Goal: Find specific page/section: Find specific page/section

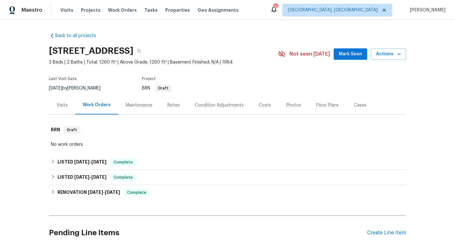
click at [57, 108] on div "Visits" at bounding box center [62, 105] width 11 height 6
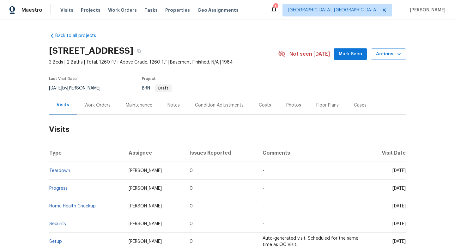
click at [88, 102] on div "Work Orders" at bounding box center [97, 105] width 26 height 6
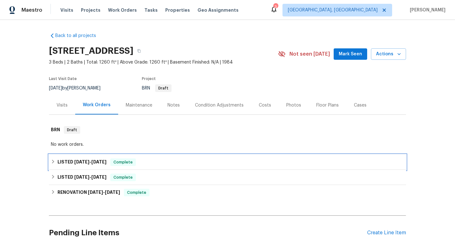
click at [51, 163] on icon at bounding box center [53, 161] width 4 height 4
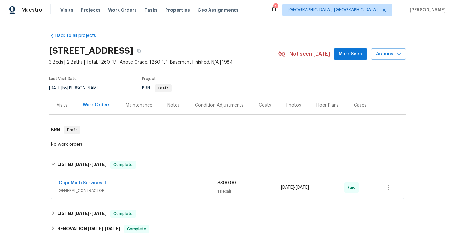
click at [127, 184] on div "Capr Multi Services ll" at bounding box center [138, 184] width 159 height 8
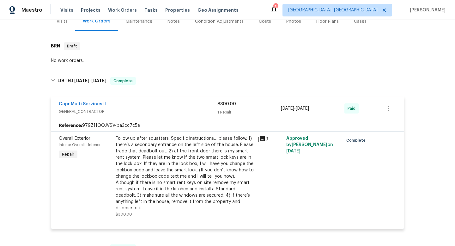
scroll to position [84, 0]
click at [59, 105] on link "Capr Multi Services ll" at bounding box center [82, 104] width 47 height 4
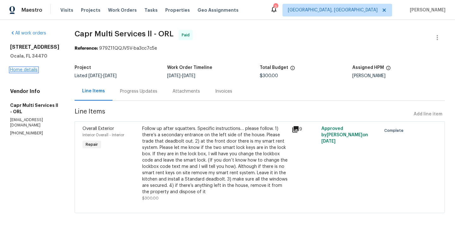
click at [23, 72] on link "Home details" at bounding box center [24, 70] width 28 height 4
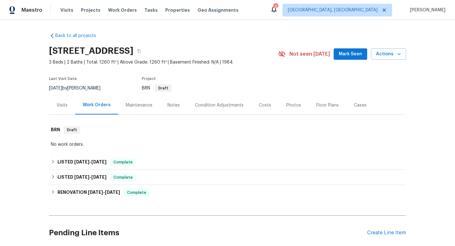
click at [61, 110] on div "Visits" at bounding box center [62, 105] width 26 height 19
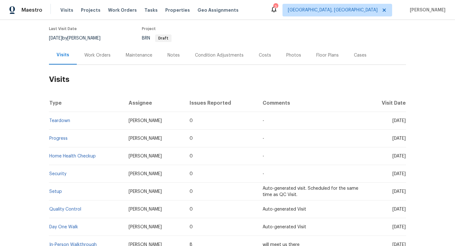
scroll to position [52, 0]
